Goal: Task Accomplishment & Management: Manage account settings

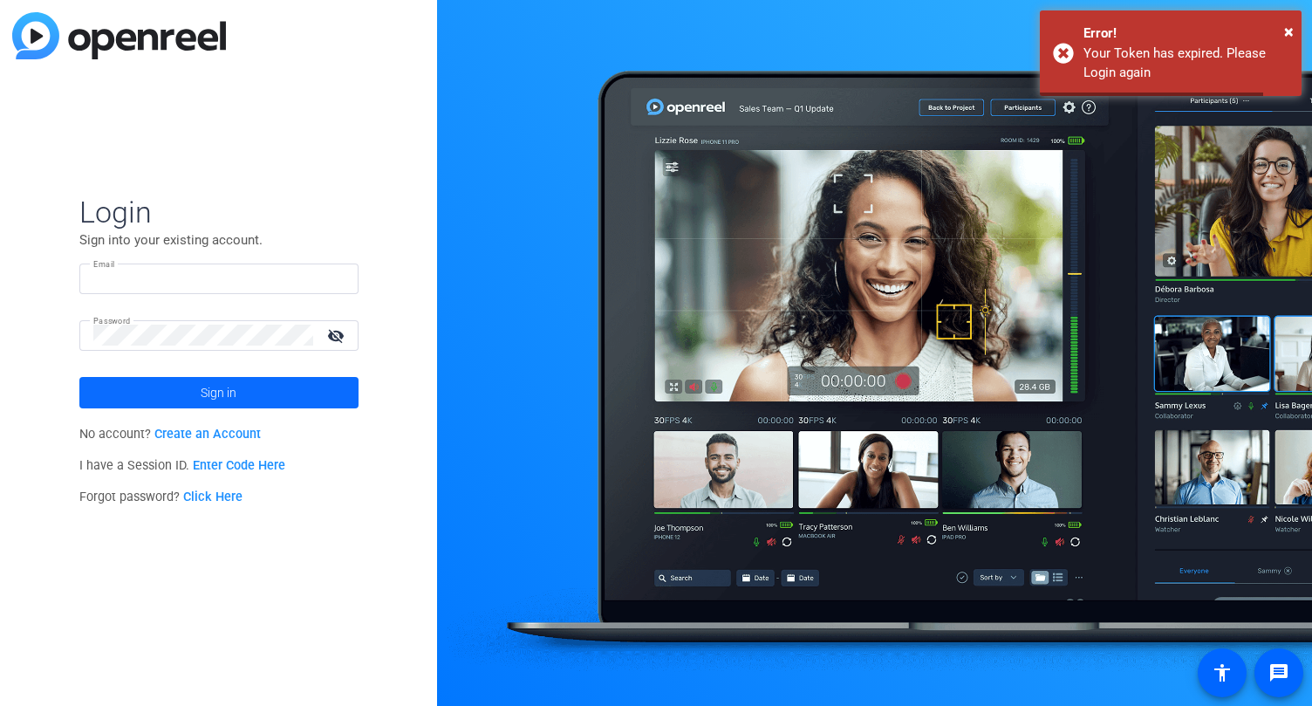
type input "[PERSON_NAME][EMAIL_ADDRESS][PERSON_NAME][DOMAIN_NAME]"
click at [205, 399] on span "Sign in" at bounding box center [219, 393] width 36 height 44
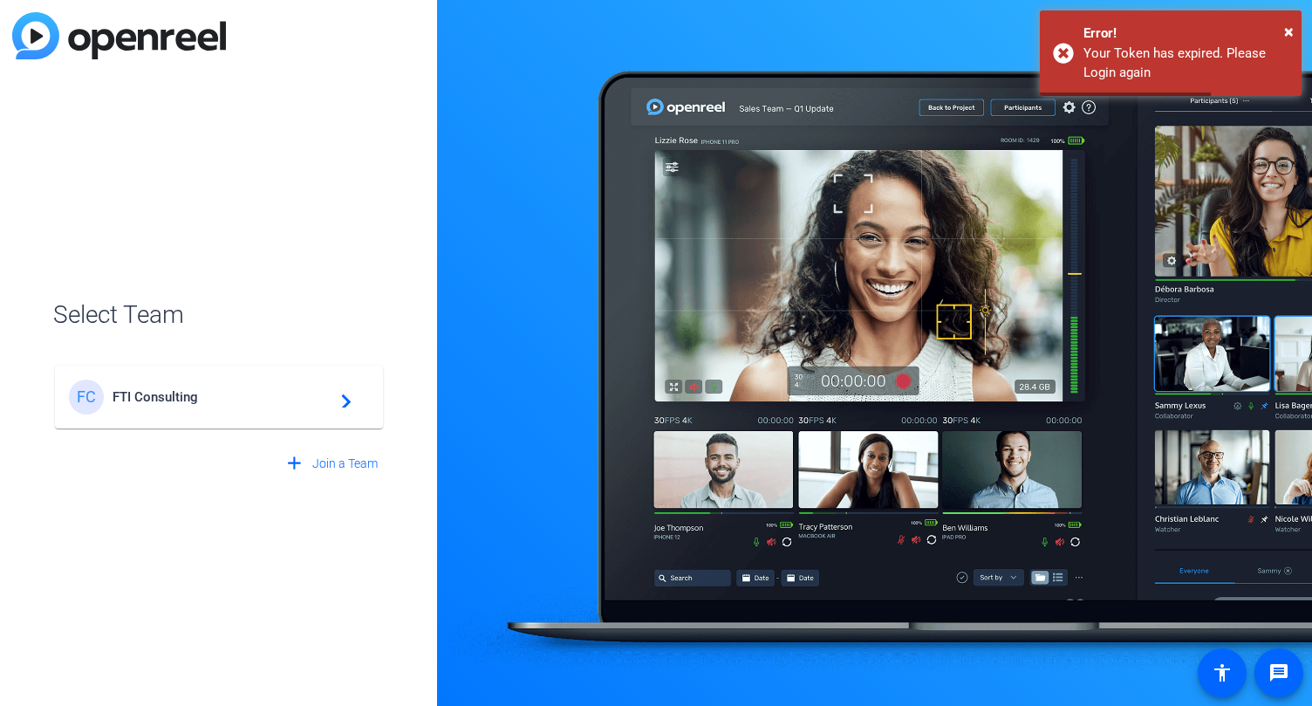
click at [200, 399] on span "FTI Consulting" at bounding box center [222, 397] width 218 height 16
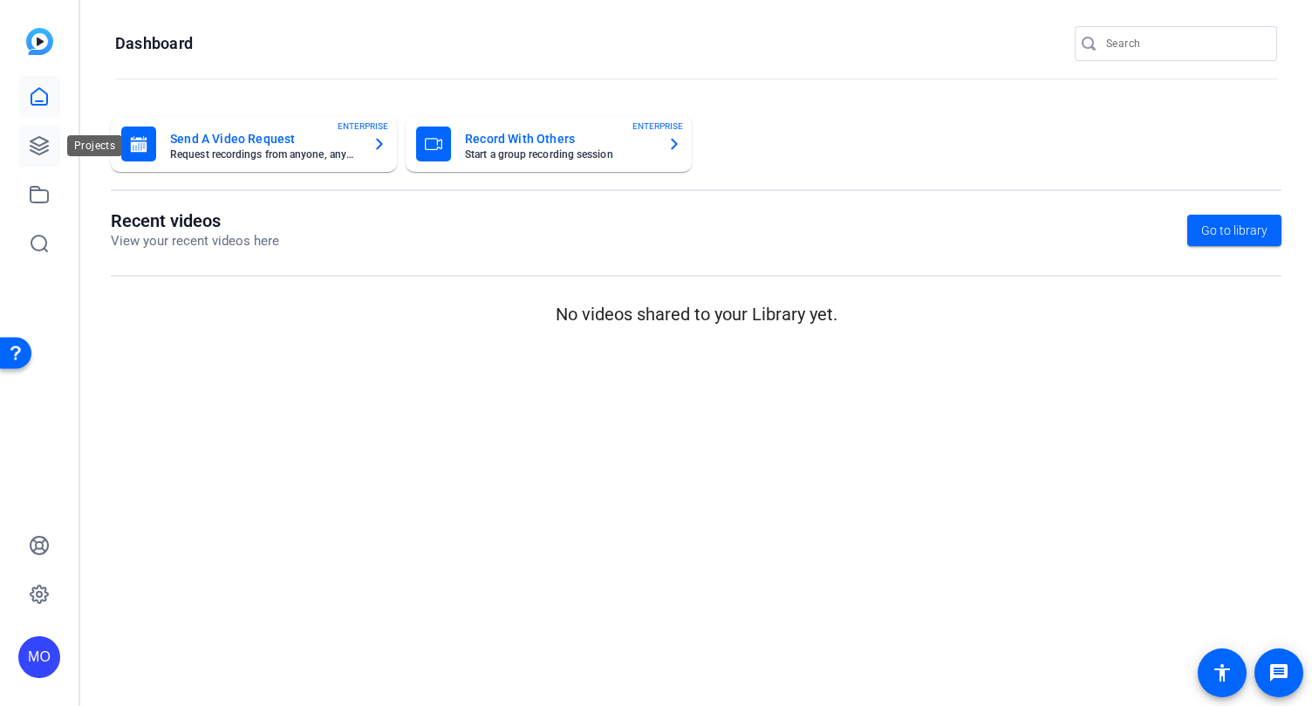
click at [20, 138] on link at bounding box center [39, 146] width 42 height 42
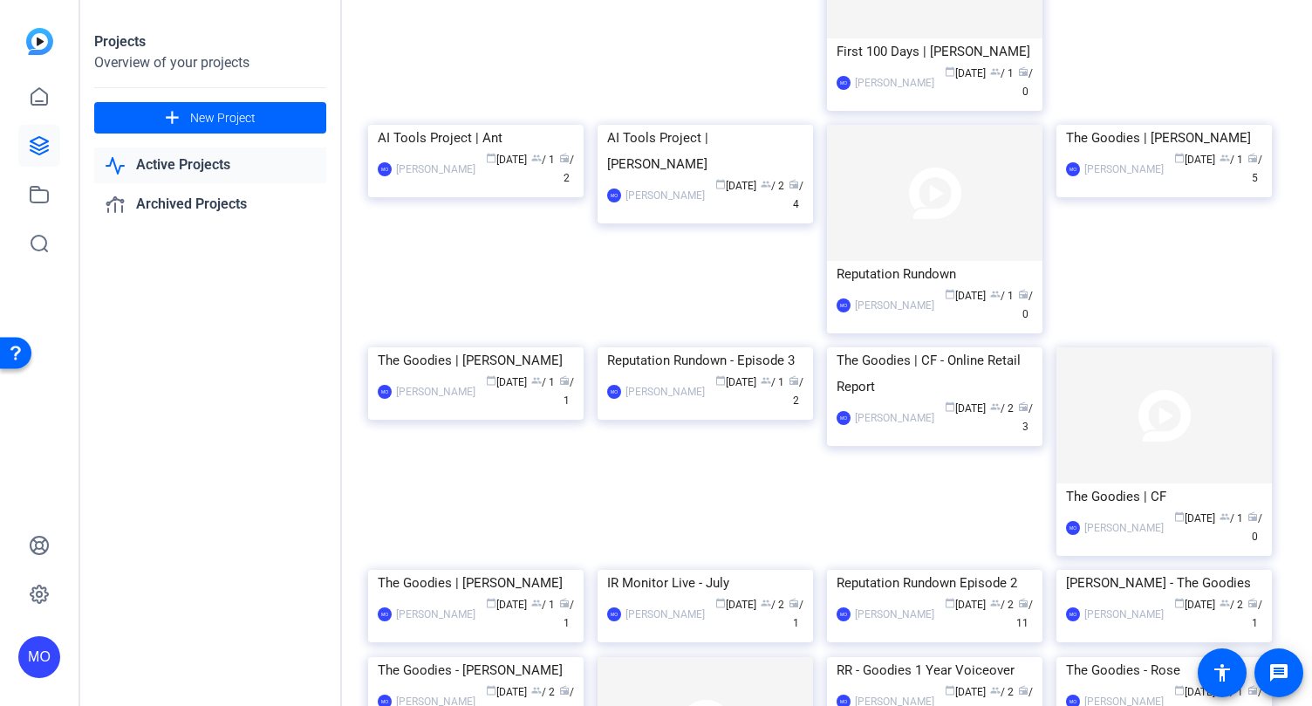
scroll to position [228, 0]
click at [668, 346] on img at bounding box center [706, 346] width 216 height 0
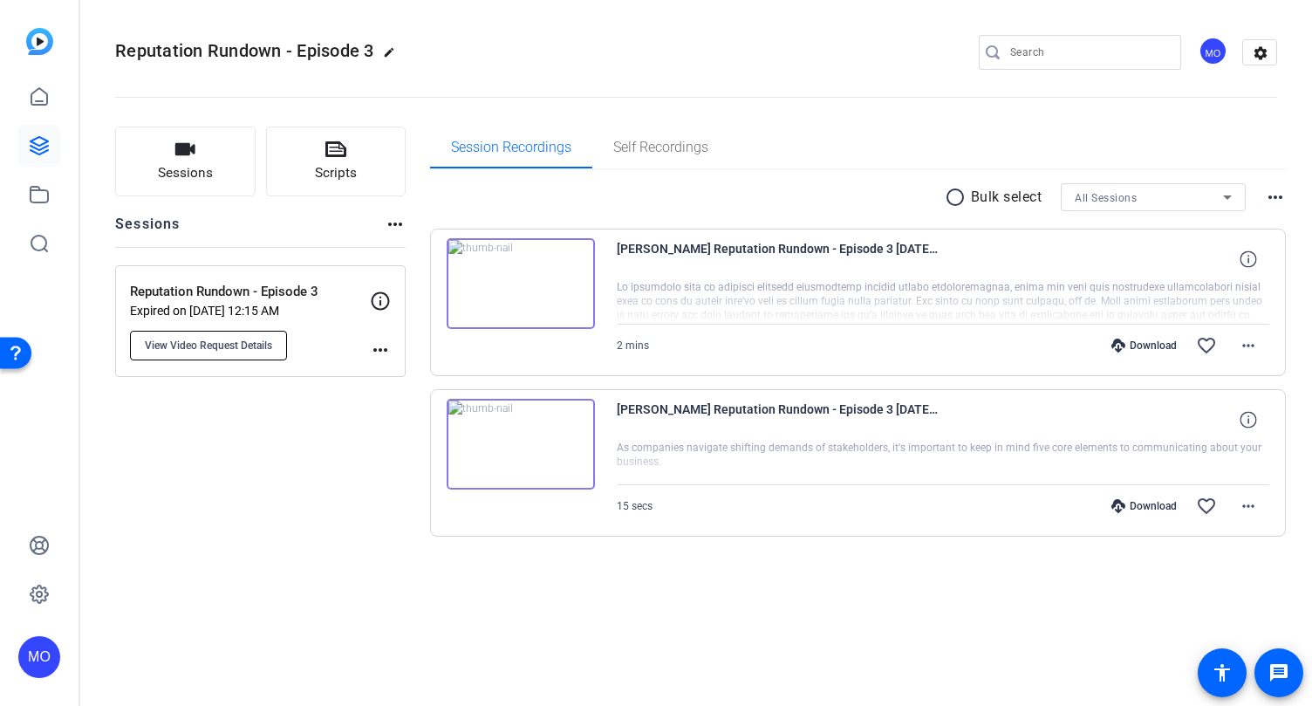
click at [243, 346] on span "View Video Request Details" at bounding box center [208, 346] width 127 height 14
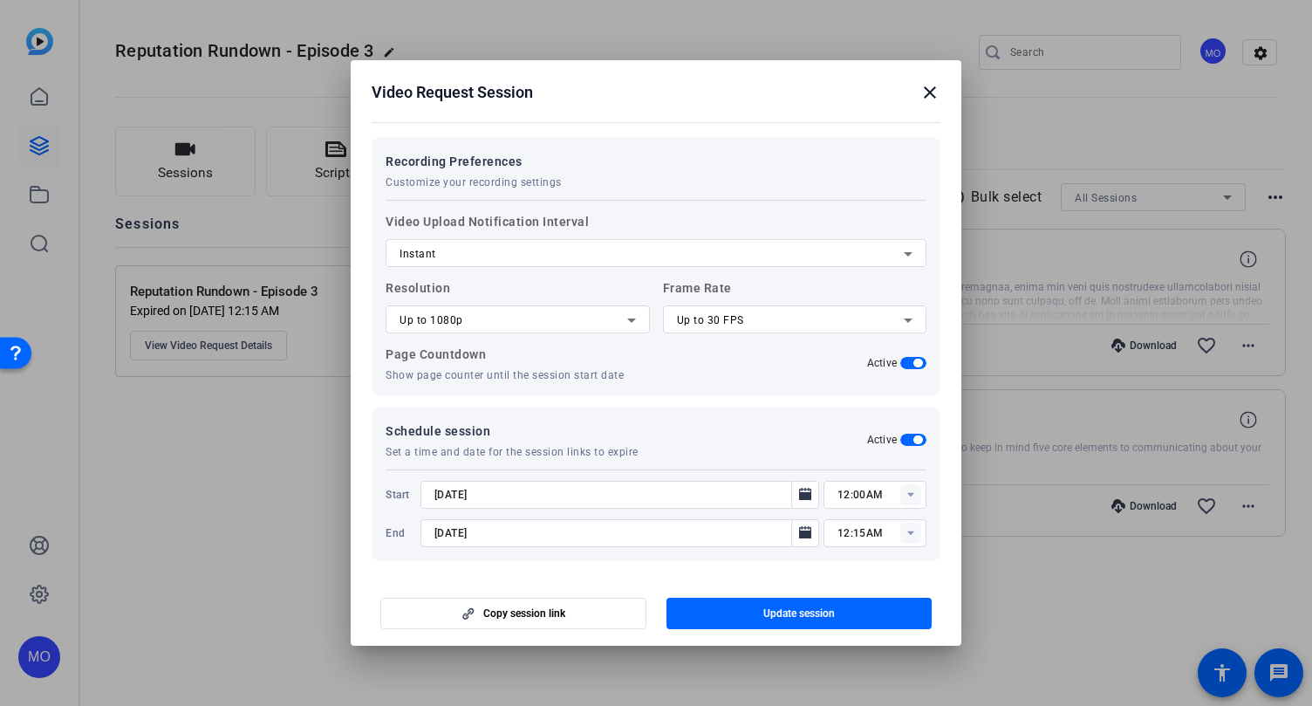
scroll to position [325, 0]
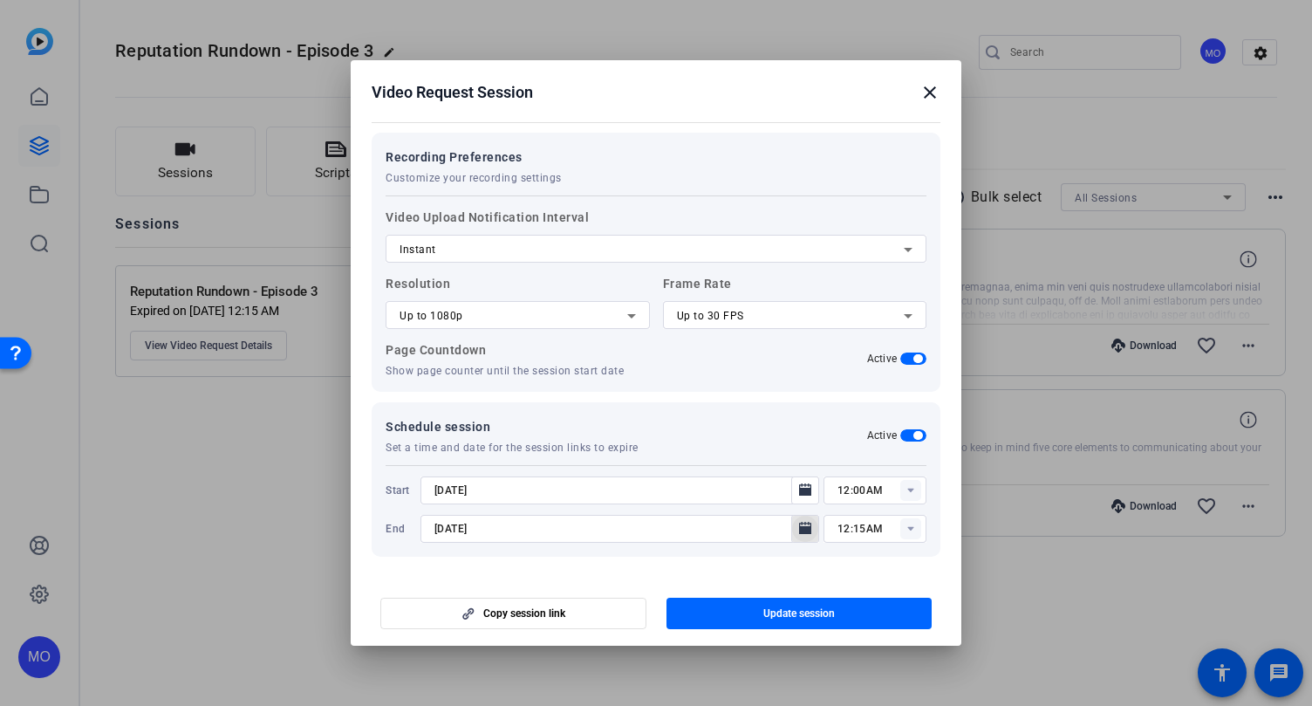
click at [797, 534] on mat-icon "Open calendar" at bounding box center [805, 528] width 21 height 21
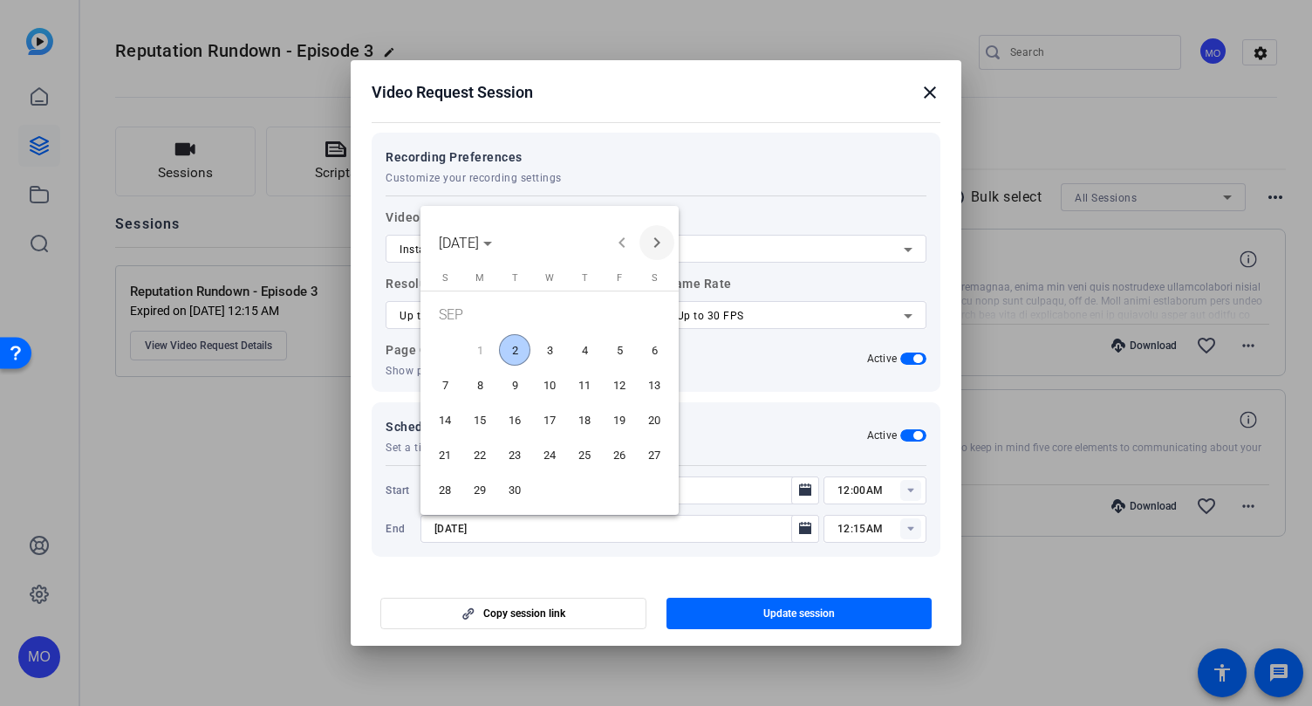
click at [659, 246] on span "Next month" at bounding box center [657, 242] width 35 height 35
click at [633, 454] on span "31" at bounding box center [619, 458] width 31 height 31
type input "[DATE]"
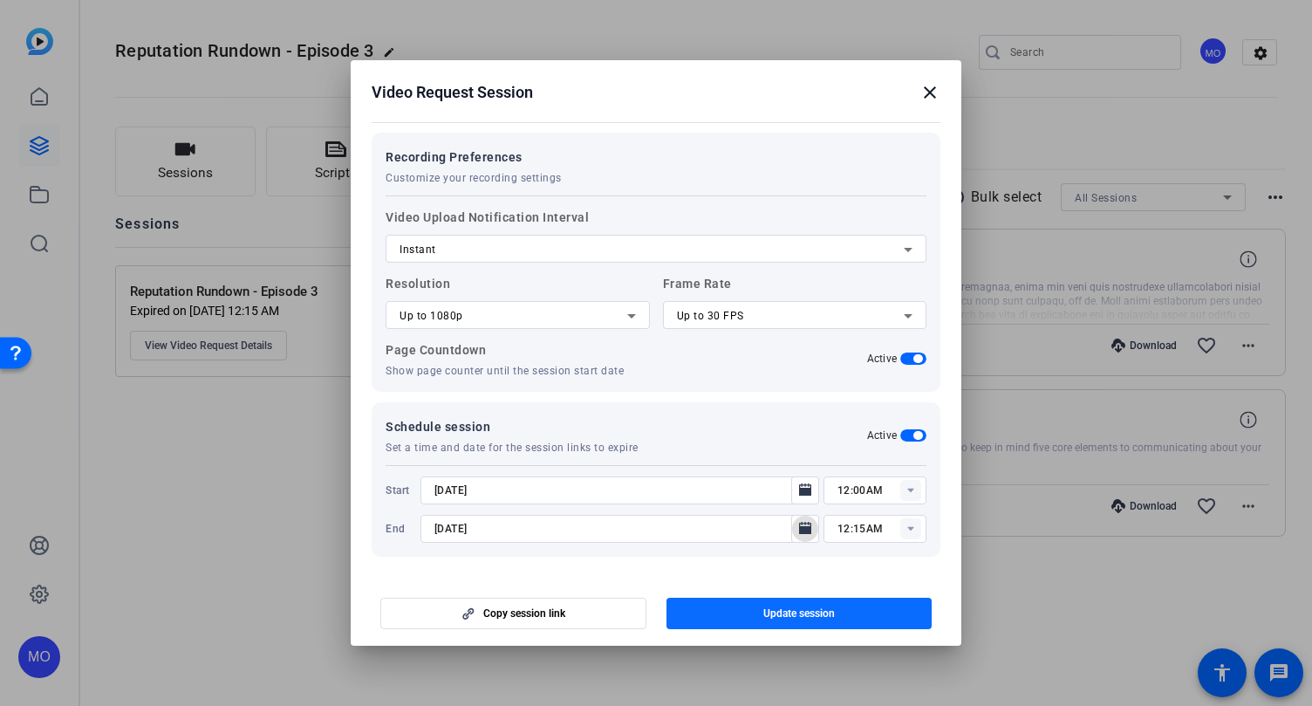
click at [777, 612] on span "Update session" at bounding box center [799, 613] width 72 height 14
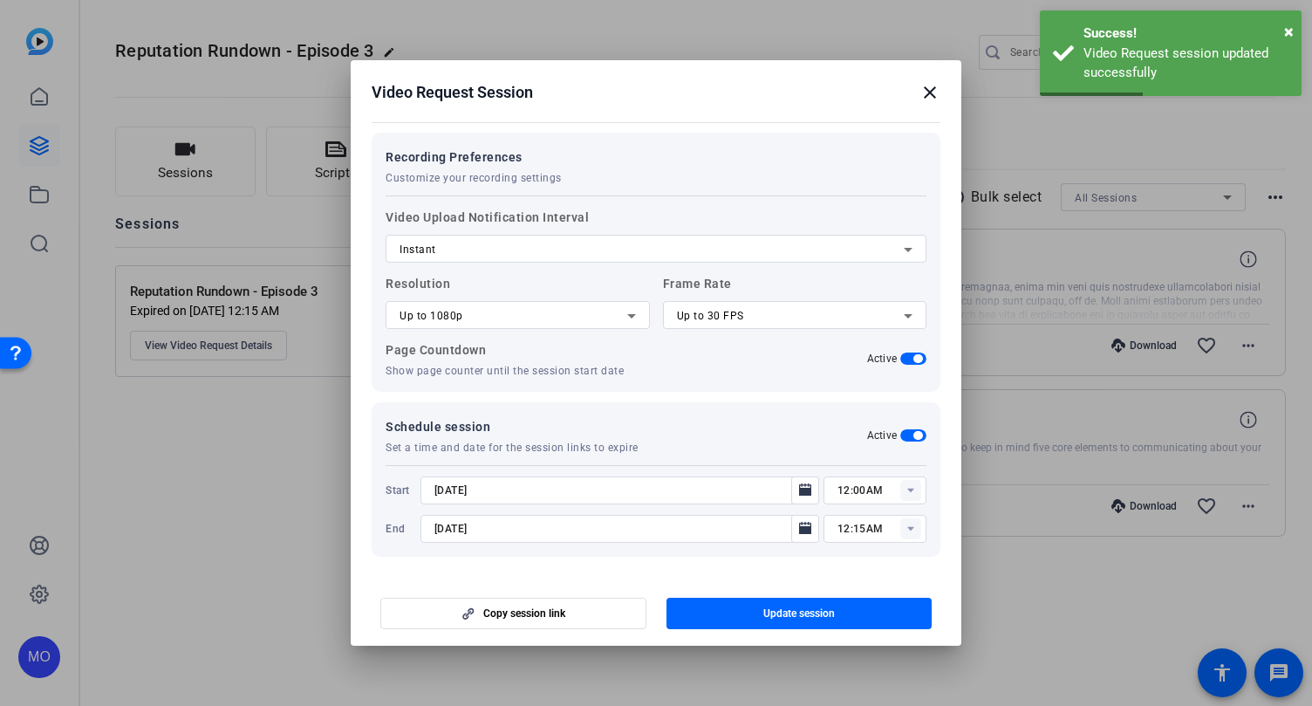
click at [940, 84] on mat-icon "close" at bounding box center [930, 92] width 21 height 21
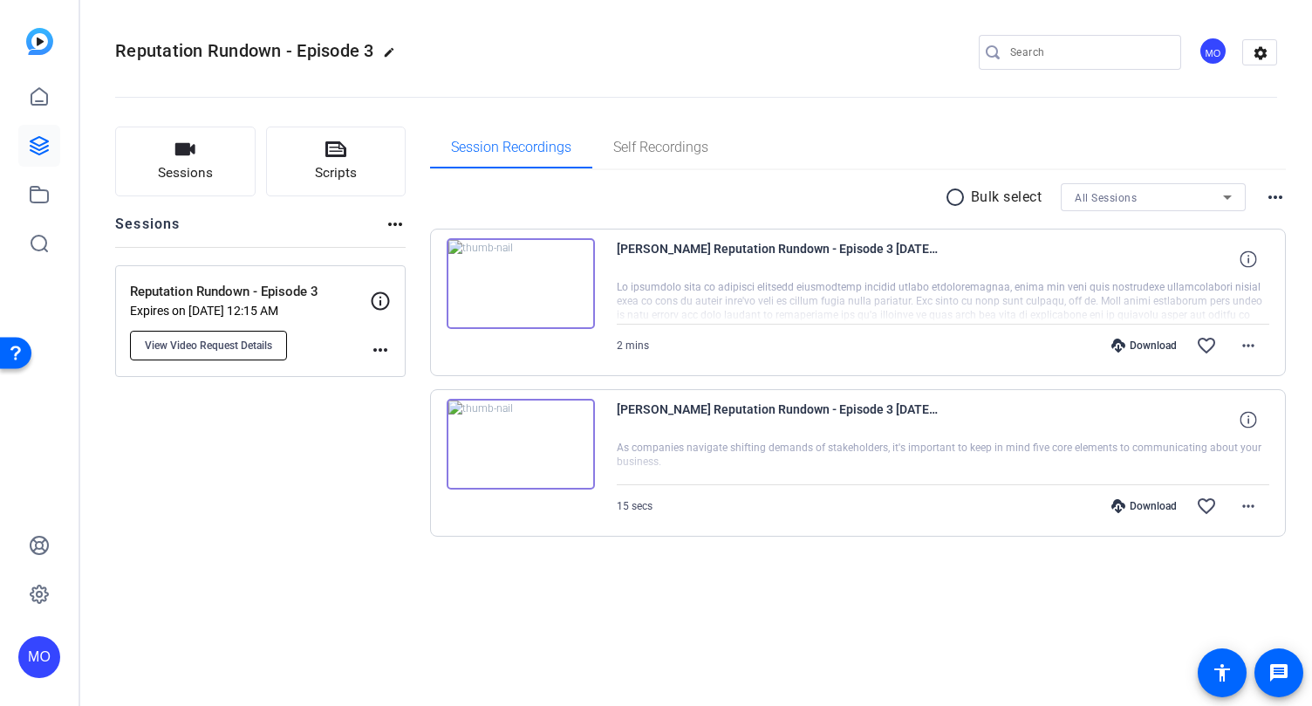
click at [242, 341] on span "View Video Request Details" at bounding box center [208, 346] width 127 height 14
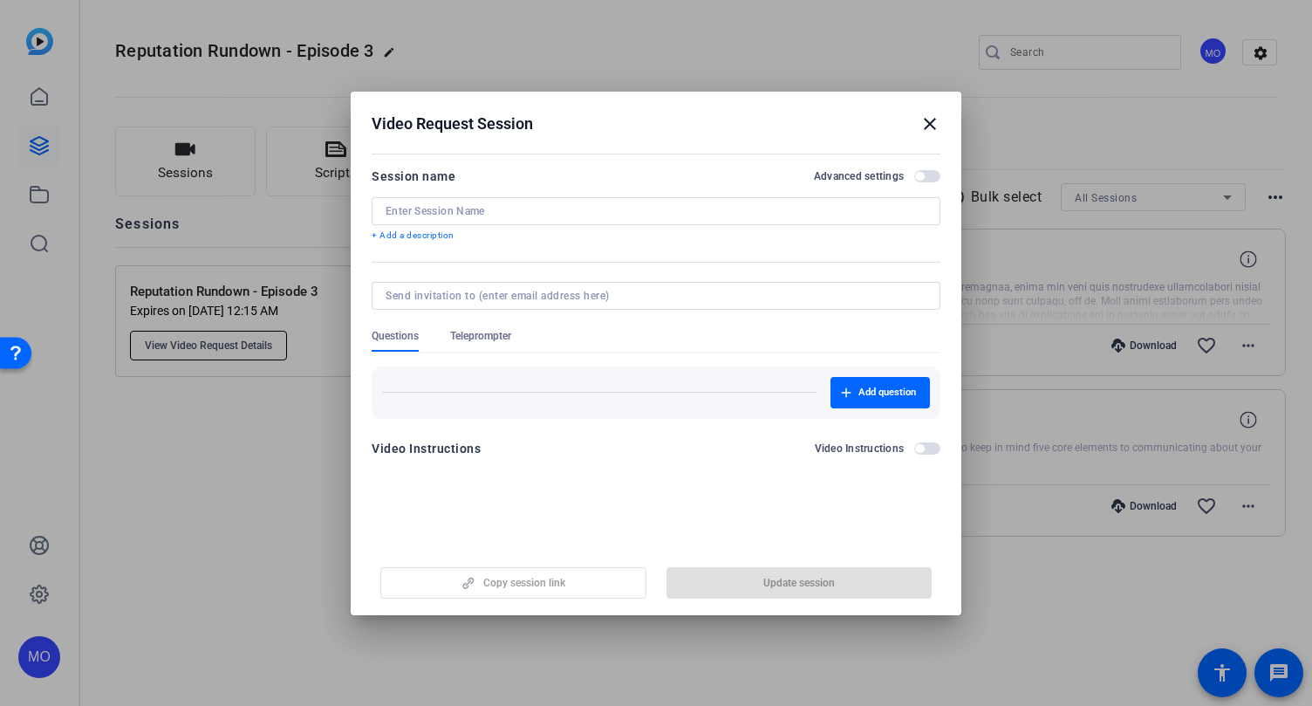
type input "Reputation Rundown - Episode 3"
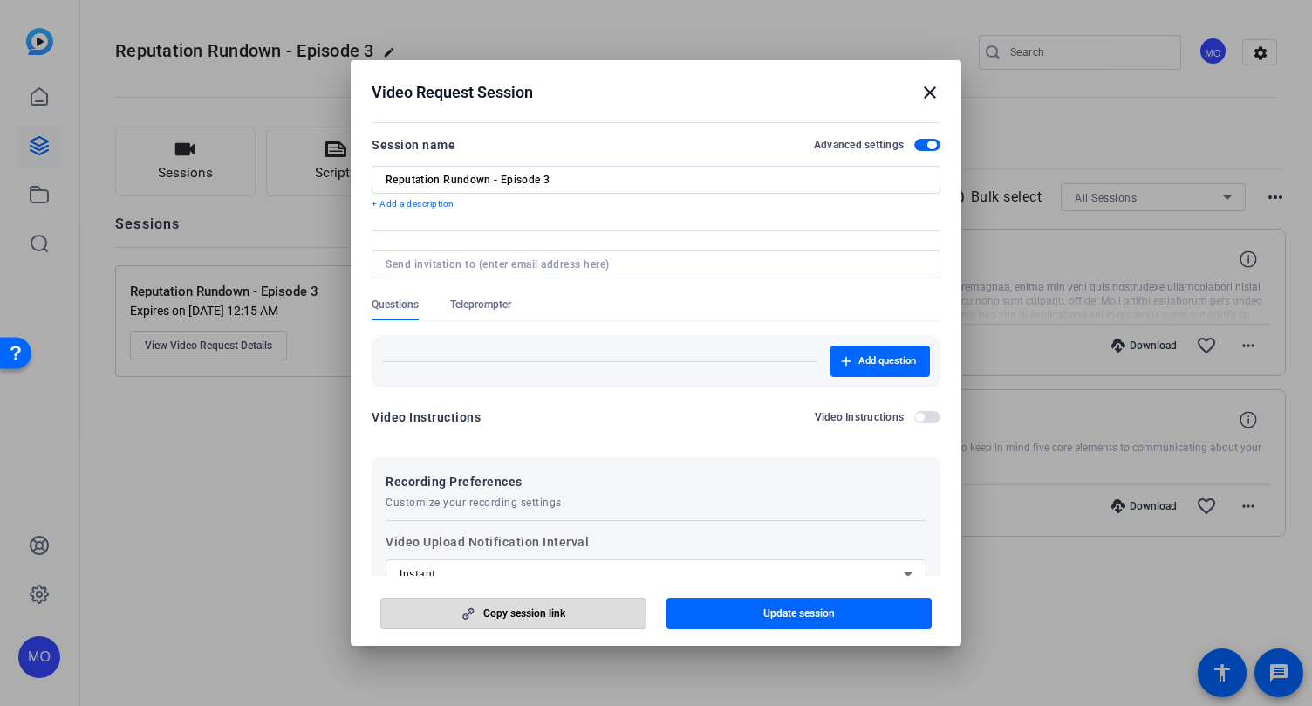
click at [487, 610] on span "Copy session link" at bounding box center [524, 613] width 82 height 14
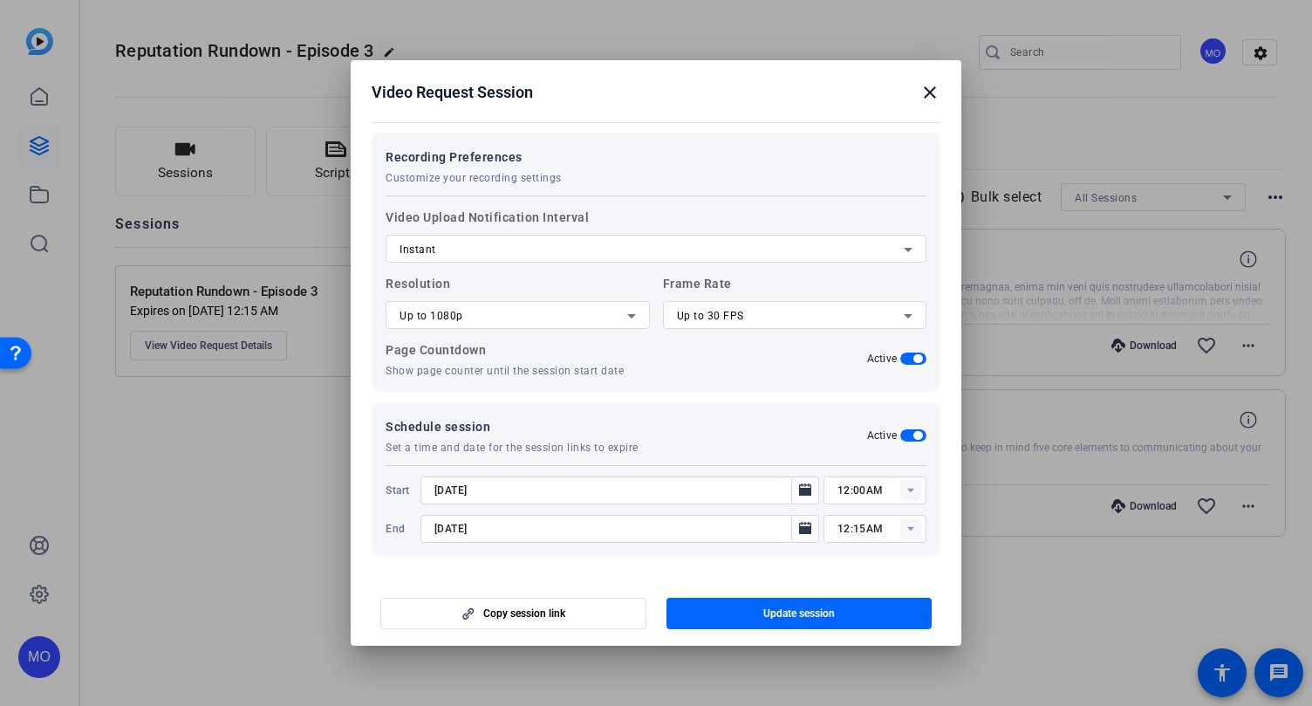
click at [938, 86] on mat-icon "close" at bounding box center [930, 92] width 21 height 21
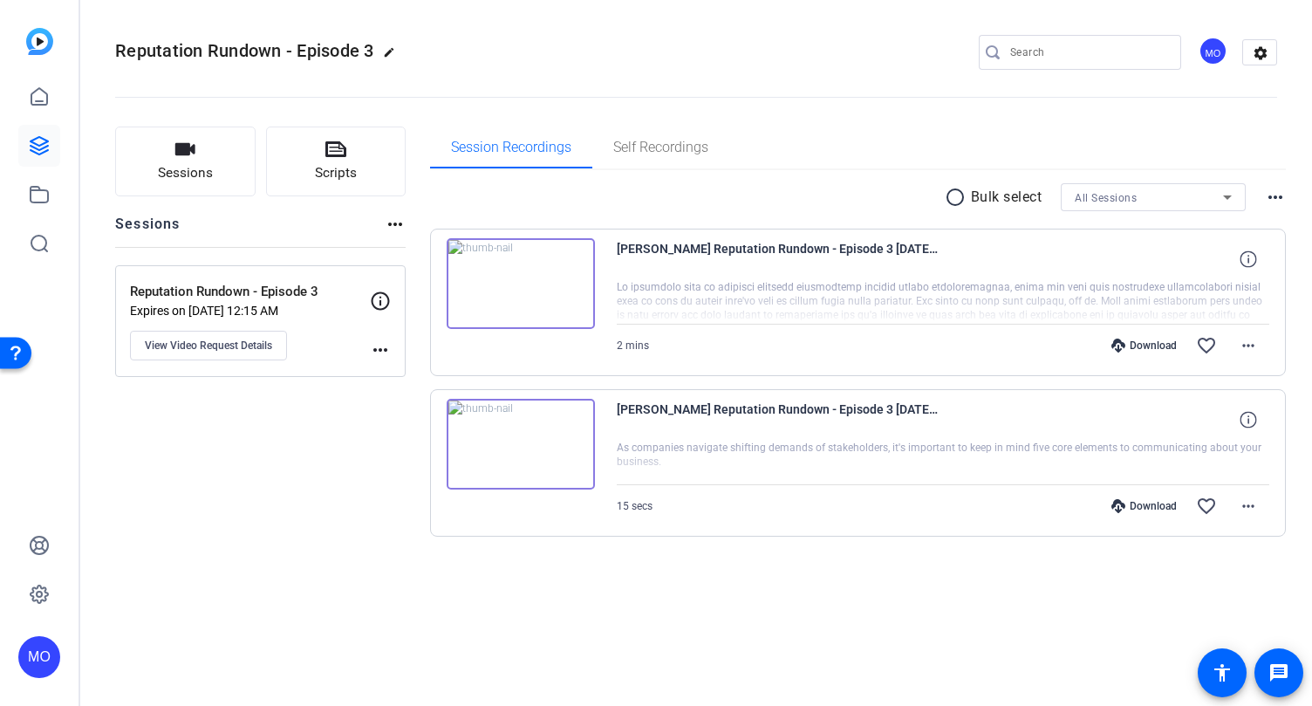
click at [517, 293] on img at bounding box center [521, 283] width 148 height 91
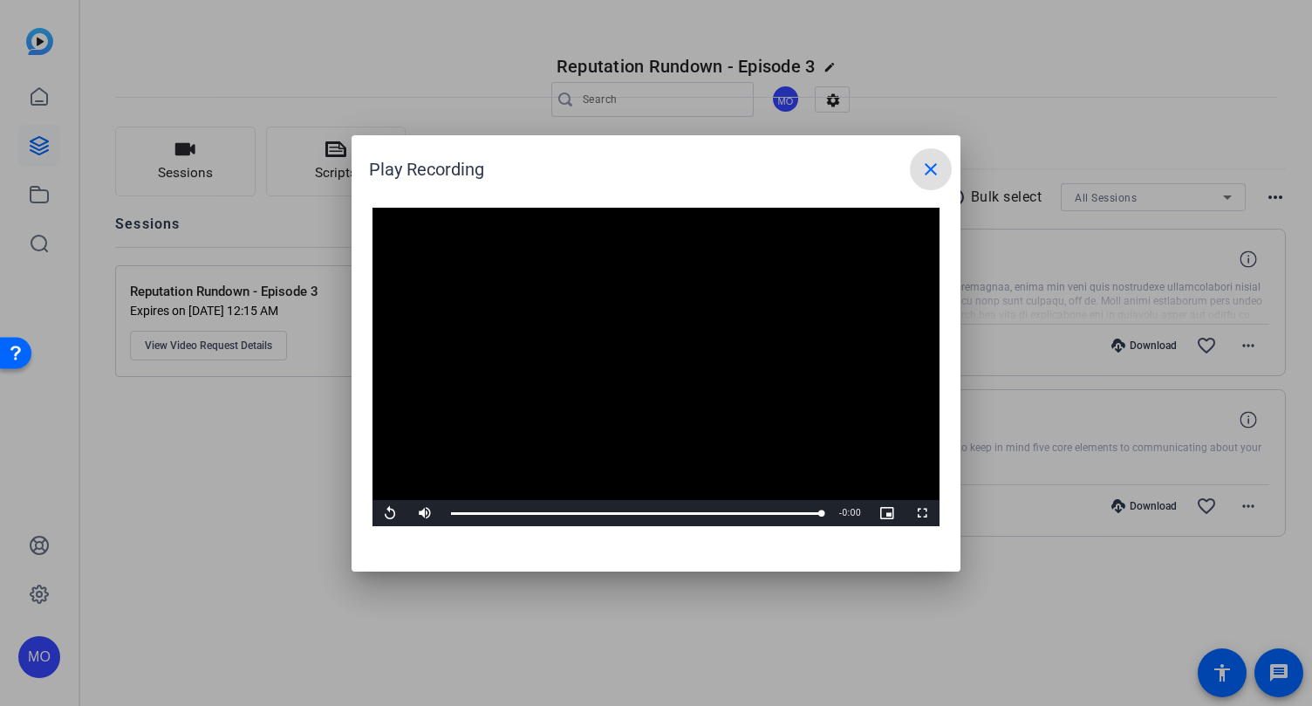
click at [930, 171] on mat-icon "close" at bounding box center [931, 169] width 21 height 21
